Goal: Navigation & Orientation: Find specific page/section

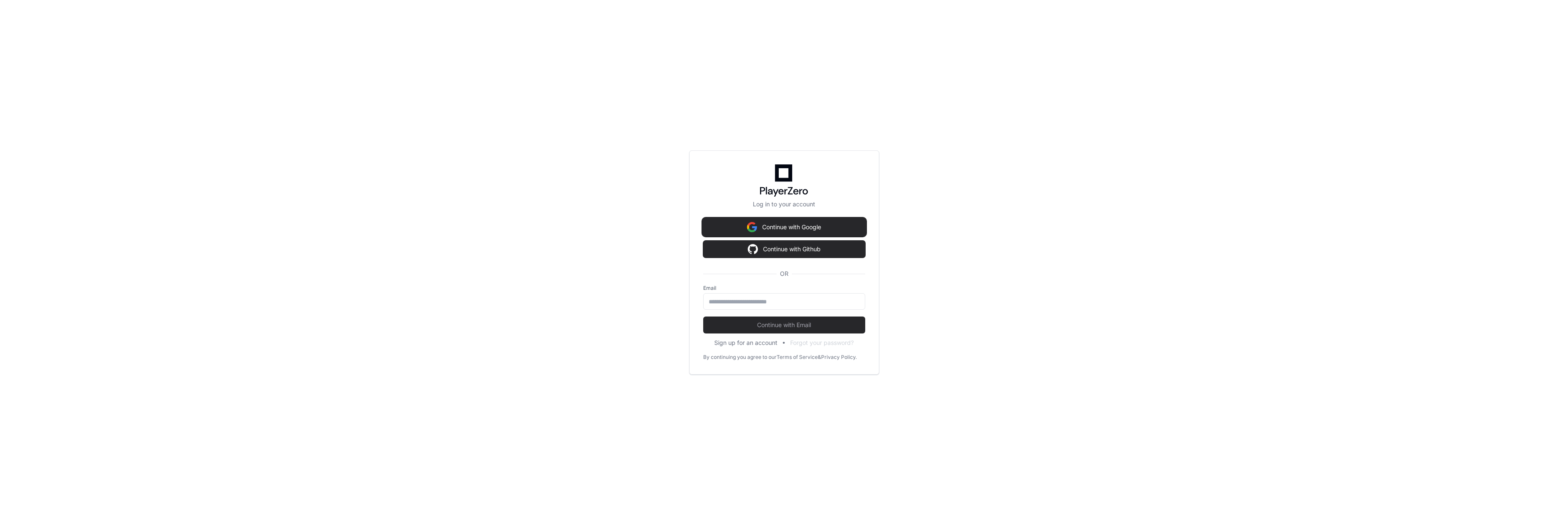
click at [787, 232] on button "Continue with Google" at bounding box center [784, 228] width 162 height 17
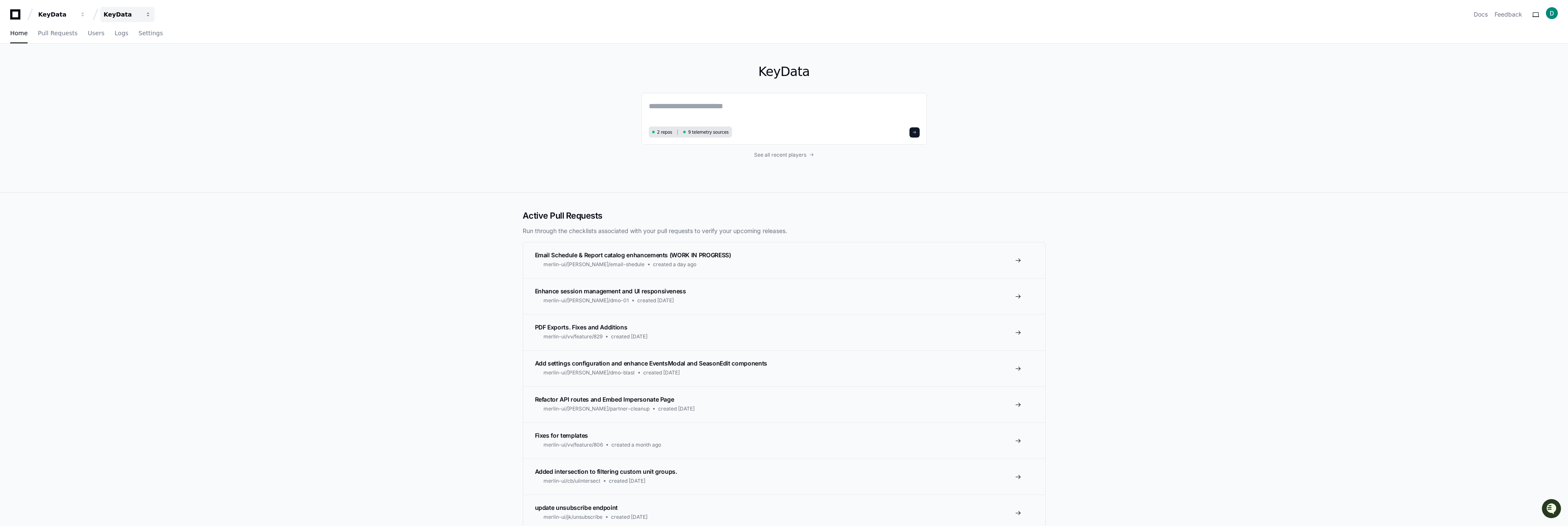
click at [86, 15] on span "button" at bounding box center [83, 15] width 6 height 6
click at [459, 84] on div "KeyData 2 repos 9 telemetry sources See all recent players" at bounding box center [784, 118] width 1568 height 149
click at [142, 18] on button "KeyData" at bounding box center [127, 14] width 54 height 15
drag, startPoint x: 506, startPoint y: 68, endPoint x: 516, endPoint y: 69, distance: 10.0
click at [511, 68] on div "KeyData 2 repos 9 telemetry sources See all recent players" at bounding box center [784, 118] width 1568 height 149
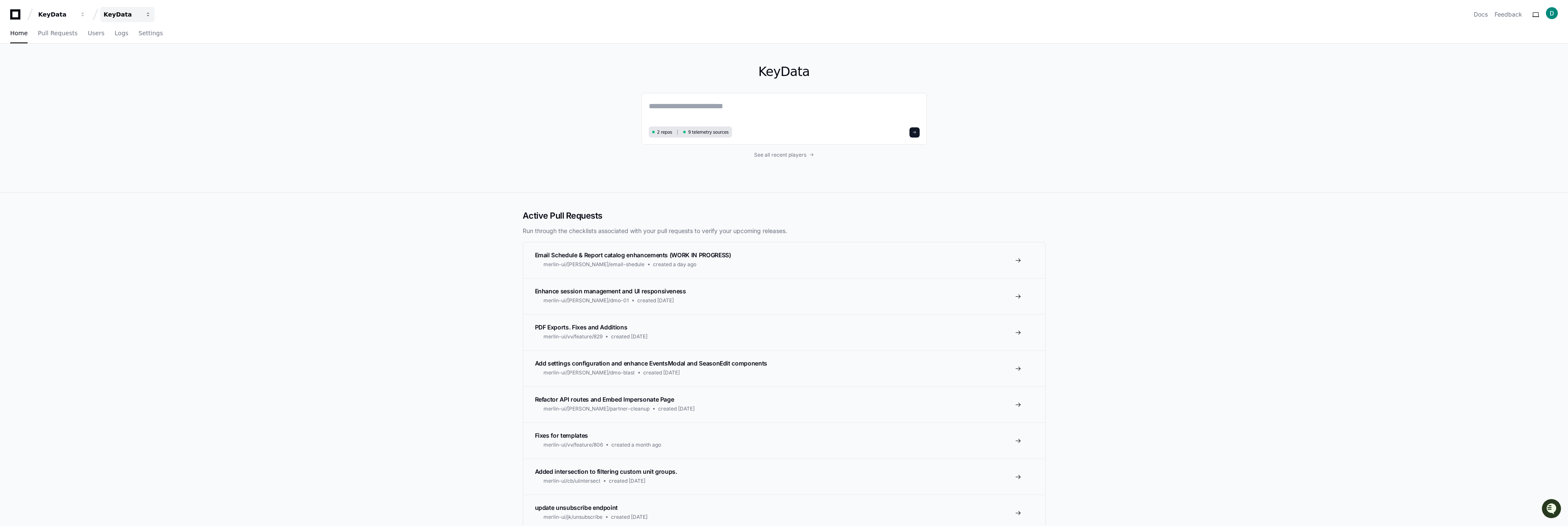
click at [133, 19] on button "KeyData" at bounding box center [127, 14] width 54 height 15
click at [288, 100] on div "KeyData 2 repos 9 telemetry sources See all recent players" at bounding box center [784, 118] width 1568 height 149
click at [289, 99] on div "KeyData 2 repos 9 telemetry sources See all recent players" at bounding box center [784, 118] width 1568 height 149
click at [75, 12] on div "KeyData" at bounding box center [57, 15] width 37 height 9
click at [446, 87] on div "KeyData 2 repos 9 telemetry sources See all recent players" at bounding box center [784, 118] width 1568 height 149
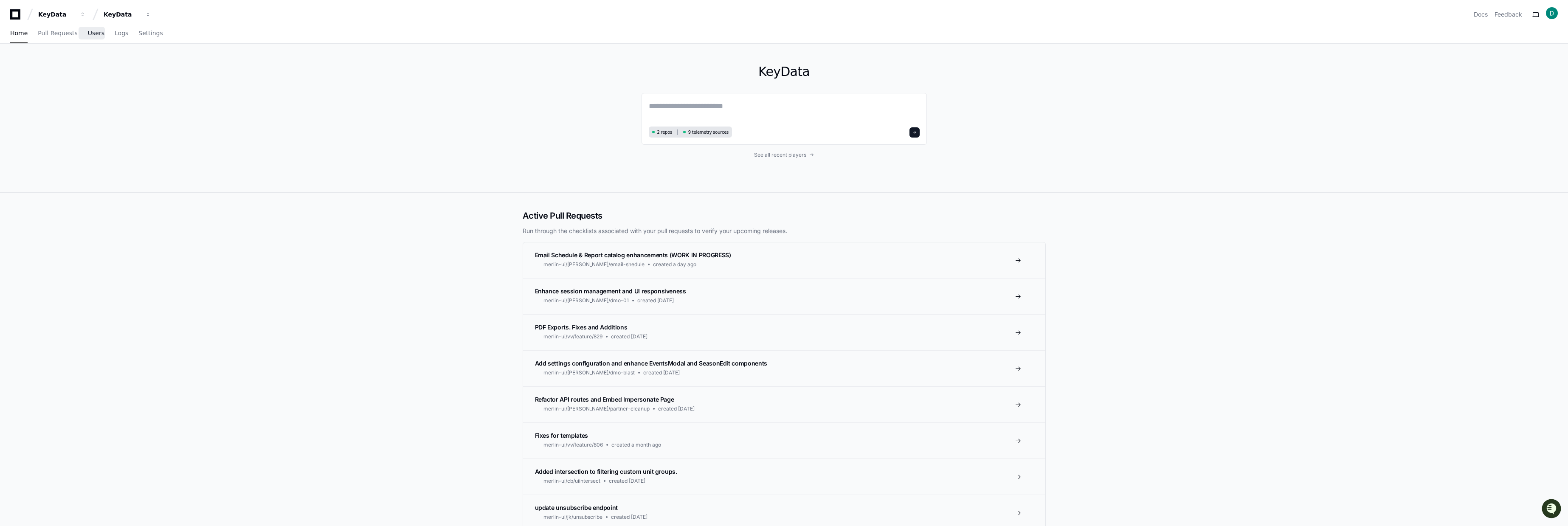
click at [89, 34] on span "Users" at bounding box center [96, 33] width 16 height 5
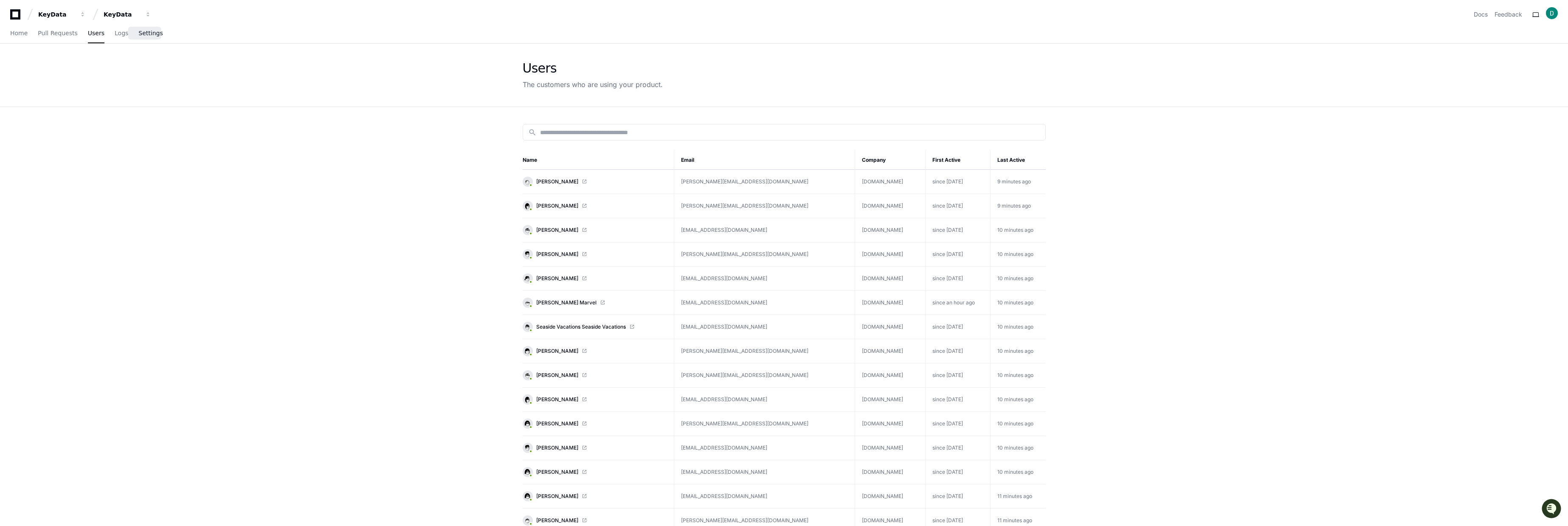
click at [151, 34] on span "Settings" at bounding box center [151, 33] width 24 height 5
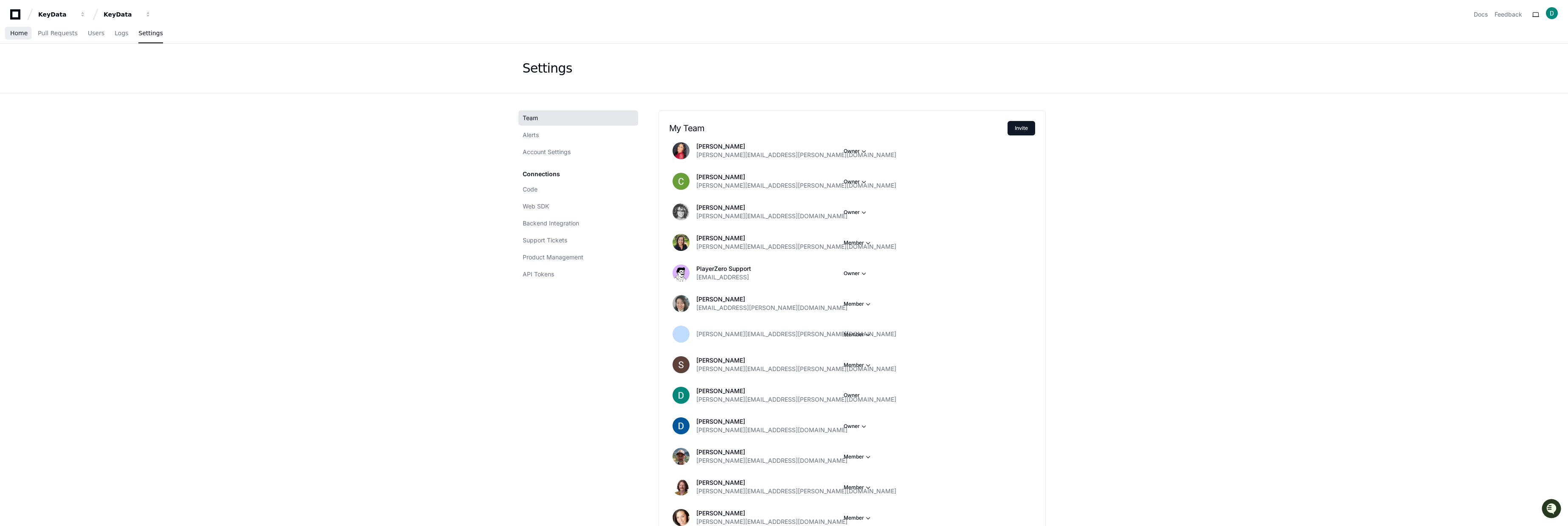
click at [14, 33] on span "Home" at bounding box center [19, 33] width 18 height 5
